Goal: Information Seeking & Learning: Learn about a topic

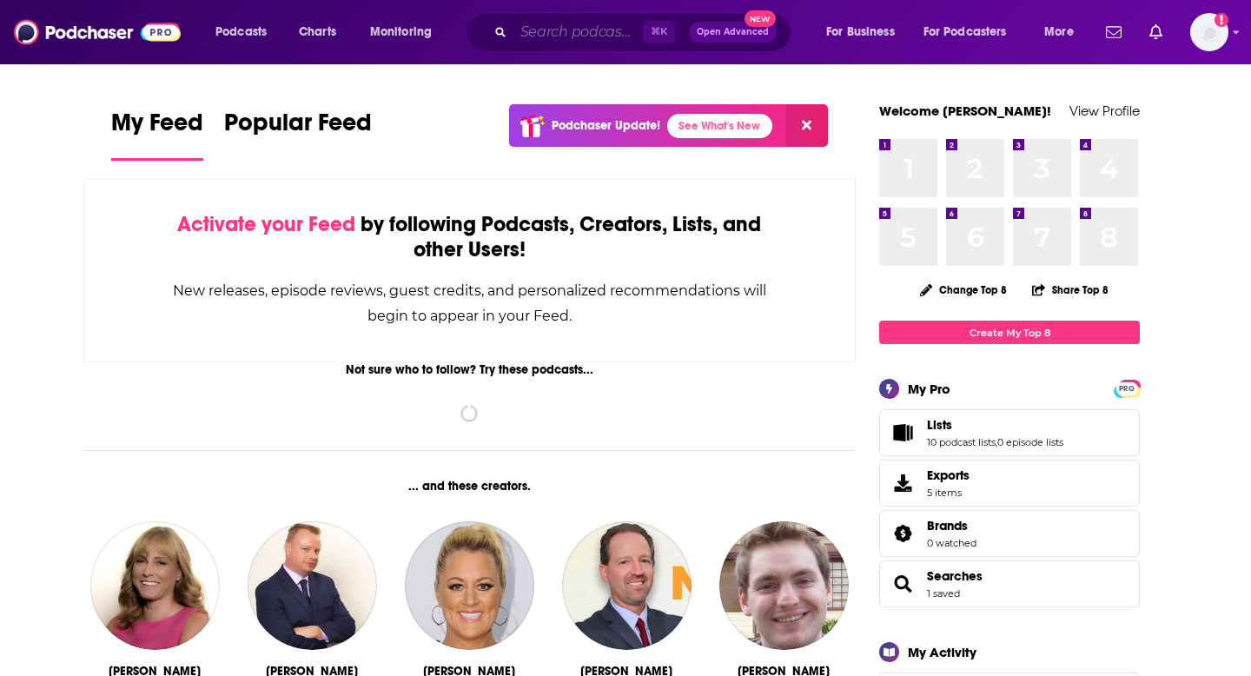
click at [567, 28] on input "Search podcasts, credits, & more..." at bounding box center [578, 32] width 129 height 28
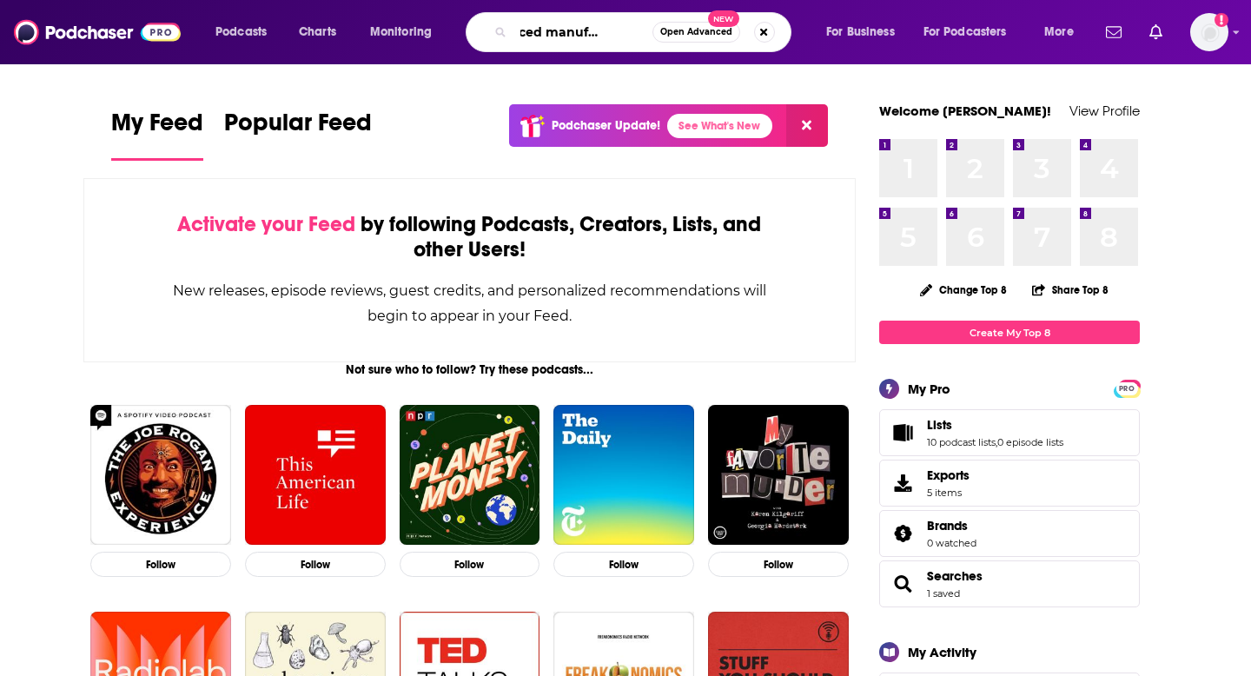
scroll to position [0, 70]
type input "advanced manufacturing now"
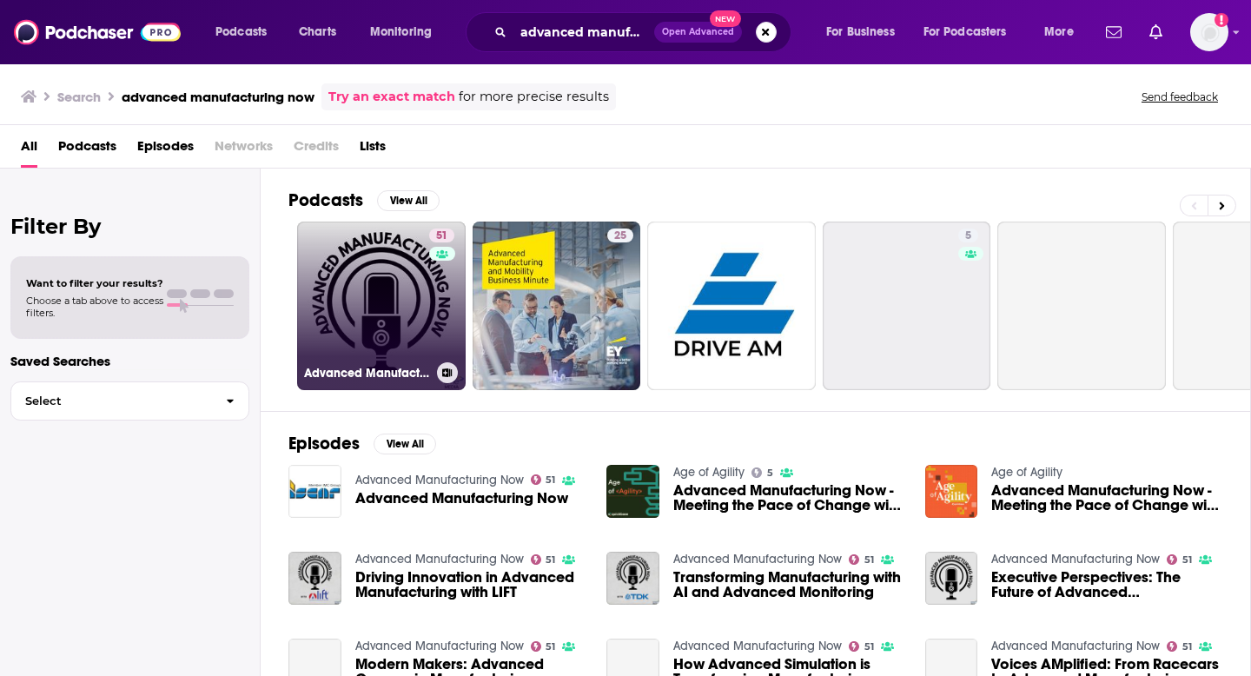
click at [378, 362] on div "Advanced Manufacturing Now" at bounding box center [381, 372] width 155 height 21
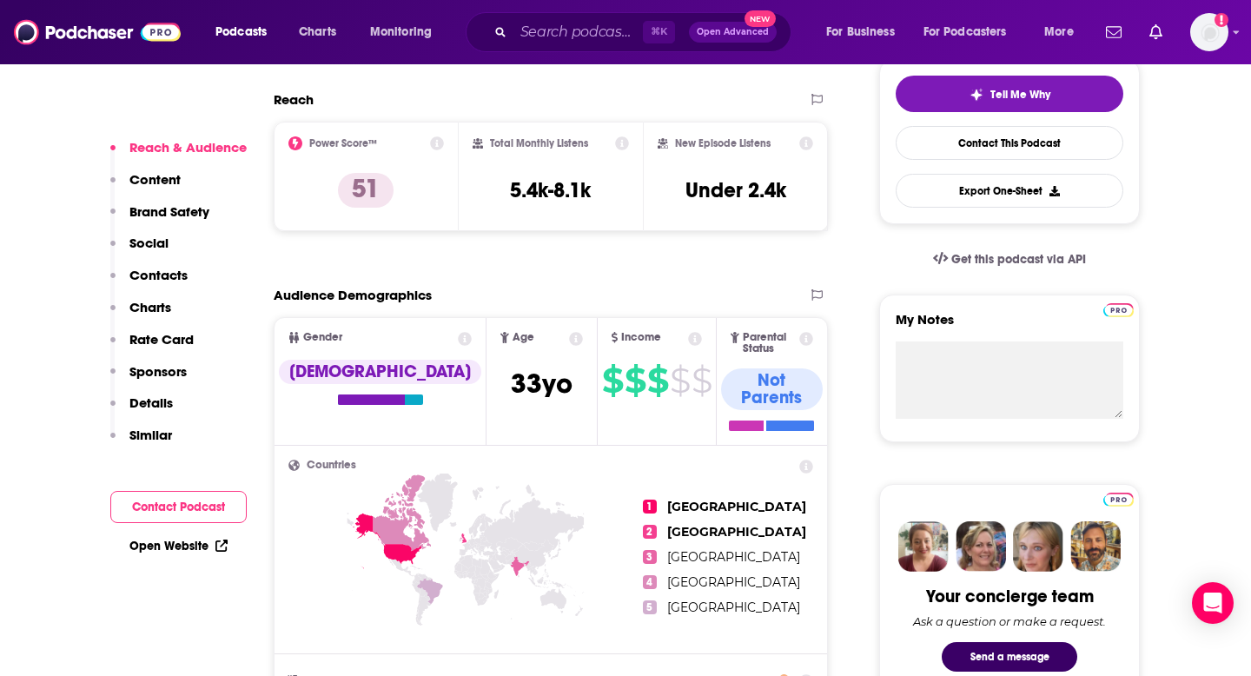
scroll to position [371, 0]
